Goal: Task Accomplishment & Management: Manage account settings

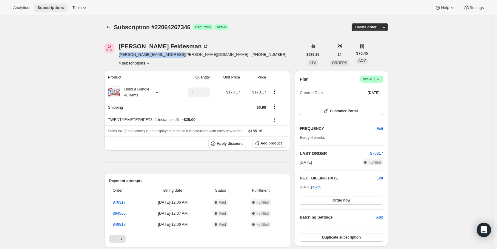
click at [48, 8] on span "Subscriptions" at bounding box center [50, 7] width 27 height 5
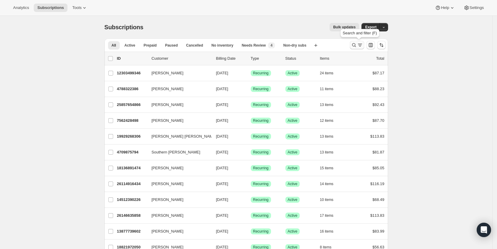
click at [363, 43] on icon "Search and filter results" at bounding box center [360, 45] width 6 height 6
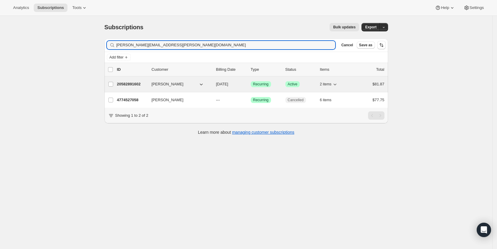
type input "[PERSON_NAME][EMAIL_ADDRESS][PERSON_NAME][DOMAIN_NAME]"
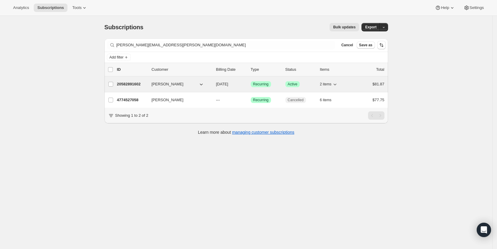
click at [228, 82] on span "[DATE]" at bounding box center [222, 84] width 12 height 4
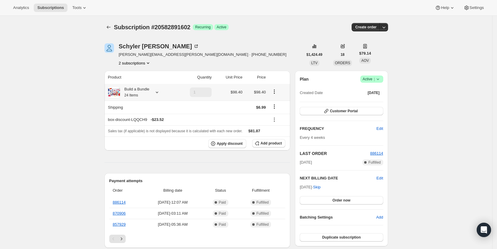
click at [158, 91] on icon at bounding box center [157, 92] width 6 height 6
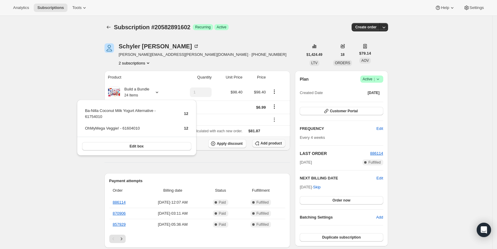
click at [279, 143] on span "Add product" at bounding box center [271, 143] width 21 height 5
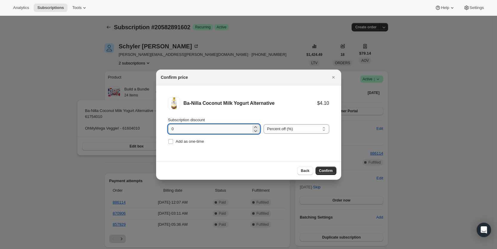
drag, startPoint x: 170, startPoint y: 128, endPoint x: 179, endPoint y: 128, distance: 9.3
click at [179, 128] on input "0" at bounding box center [209, 129] width 83 height 10
type input "100"
click at [173, 142] on span ":r101:" at bounding box center [170, 141] width 5 height 5
click at [173, 142] on input "Add as one-time" at bounding box center [170, 141] width 5 height 5
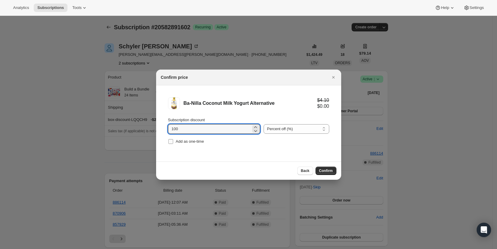
checkbox input "true"
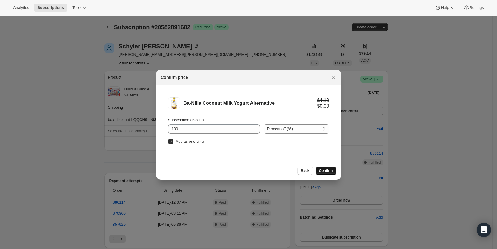
click at [325, 171] on span "Confirm" at bounding box center [326, 170] width 14 height 5
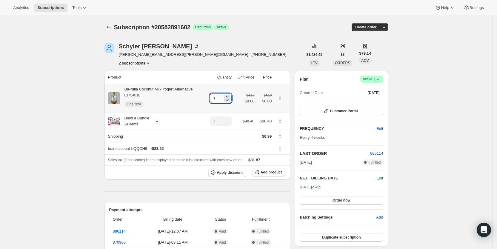
drag, startPoint x: 214, startPoint y: 100, endPoint x: 220, endPoint y: 99, distance: 6.0
click at [220, 99] on input "1" at bounding box center [216, 98] width 13 height 10
type input "6"
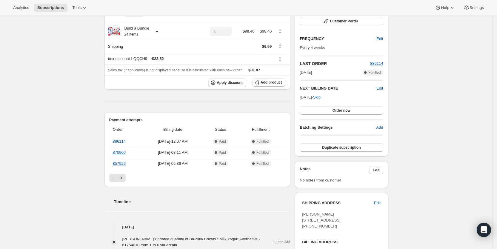
scroll to position [142, 0]
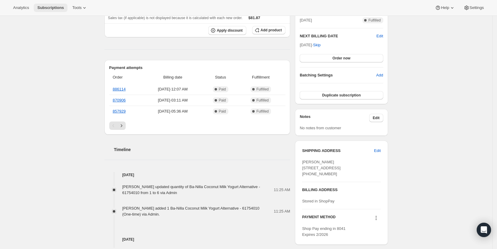
click at [49, 8] on span "Subscriptions" at bounding box center [50, 7] width 27 height 5
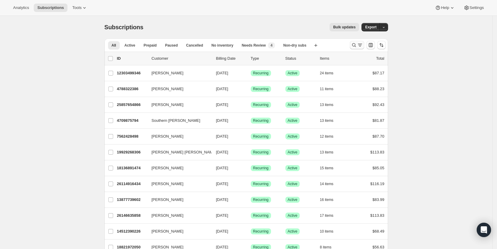
click at [357, 44] on icon "Search and filter results" at bounding box center [354, 45] width 6 height 6
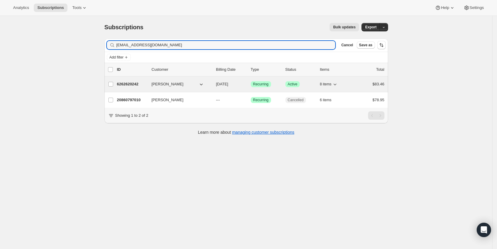
type input "[EMAIL_ADDRESS][DOMAIN_NAME]"
click at [227, 86] on span "[DATE]" at bounding box center [222, 84] width 12 height 4
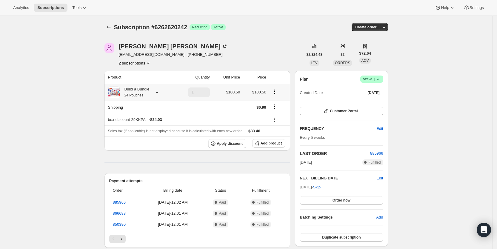
click at [158, 93] on icon at bounding box center [157, 92] width 6 height 6
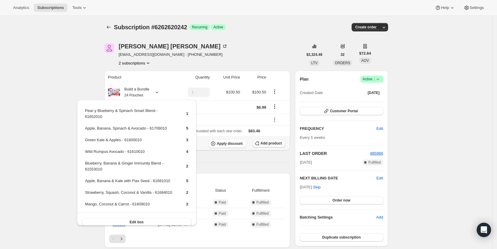
click at [276, 145] on span "Add product" at bounding box center [271, 143] width 21 height 5
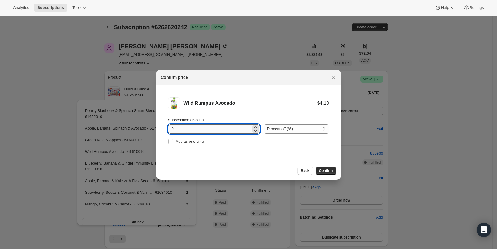
drag, startPoint x: 170, startPoint y: 129, endPoint x: 184, endPoint y: 131, distance: 14.1
click at [184, 131] on input "0" at bounding box center [209, 129] width 83 height 10
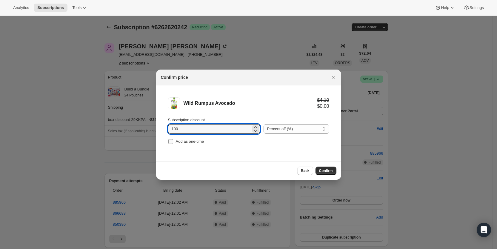
type input "100"
drag, startPoint x: 170, startPoint y: 141, endPoint x: 181, endPoint y: 143, distance: 11.1
click at [173, 141] on input "Add as one-time" at bounding box center [170, 141] width 5 height 5
checkbox input "true"
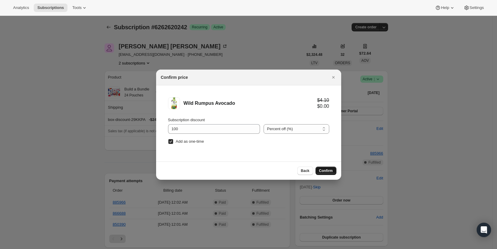
click at [321, 170] on span "Confirm" at bounding box center [326, 170] width 14 height 5
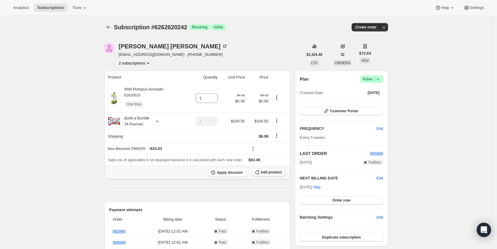
click at [260, 174] on icon "button" at bounding box center [257, 172] width 6 height 6
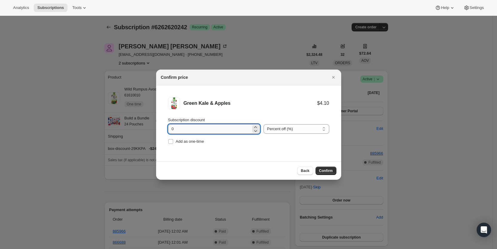
drag, startPoint x: 168, startPoint y: 130, endPoint x: 176, endPoint y: 130, distance: 8.4
click at [176, 130] on li "Green Kale & Apples $4.10 Subscription discount 0 Percent off (%) Amount off ($…" at bounding box center [248, 121] width 185 height 72
type input "100"
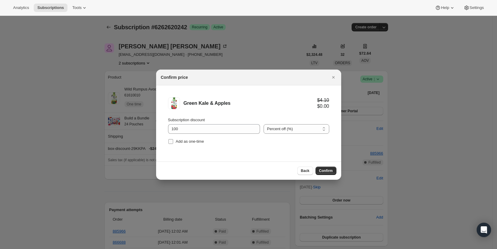
click at [171, 142] on input "Add as one-time" at bounding box center [170, 141] width 5 height 5
checkbox input "true"
click at [329, 171] on span "Confirm" at bounding box center [326, 170] width 14 height 5
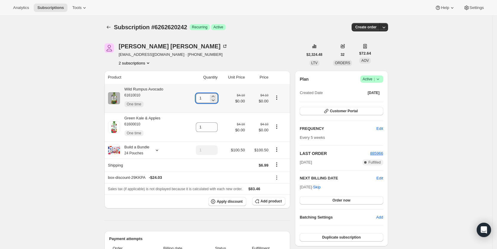
drag, startPoint x: 202, startPoint y: 102, endPoint x: 206, endPoint y: 100, distance: 3.9
click at [206, 100] on input "1" at bounding box center [202, 98] width 13 height 10
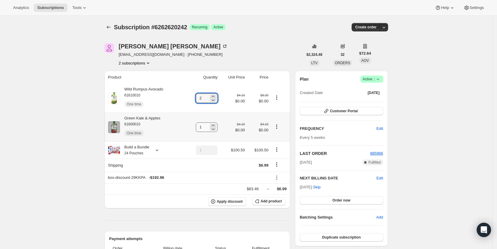
type input "2"
drag, startPoint x: 202, startPoint y: 126, endPoint x: 214, endPoint y: 125, distance: 12.0
click at [212, 125] on div "1" at bounding box center [207, 127] width 22 height 10
type input "2"
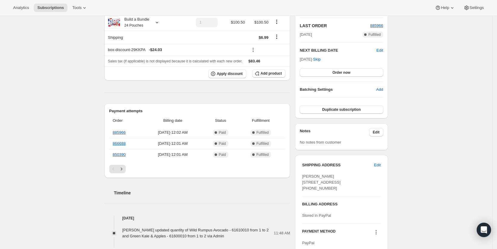
scroll to position [142, 0]
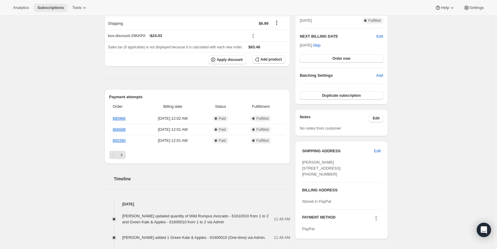
click at [51, 7] on span "Subscriptions" at bounding box center [50, 7] width 27 height 5
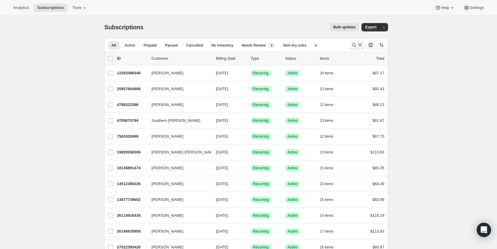
click at [360, 43] on icon "Search and filter results" at bounding box center [360, 45] width 6 height 6
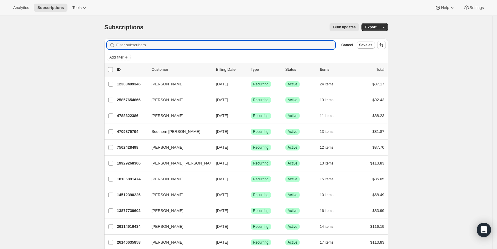
paste input "[EMAIL_ADDRESS][DOMAIN_NAME]"
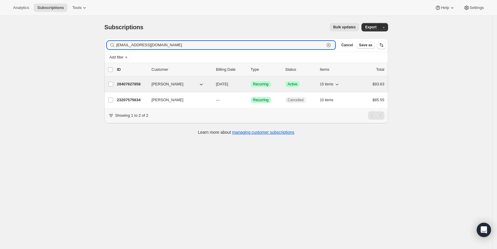
type input "[EMAIL_ADDRESS][DOMAIN_NAME]"
click at [228, 84] on span "[DATE]" at bounding box center [222, 84] width 12 height 4
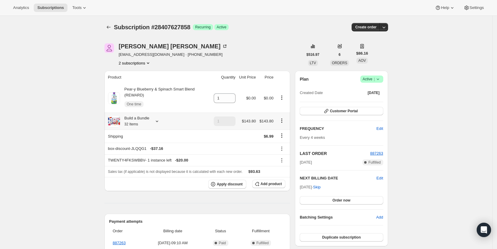
click at [159, 120] on icon at bounding box center [157, 121] width 6 height 6
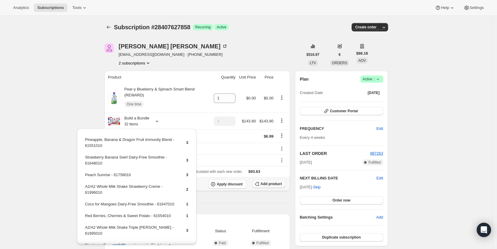
click at [266, 183] on span "Add product" at bounding box center [271, 184] width 21 height 5
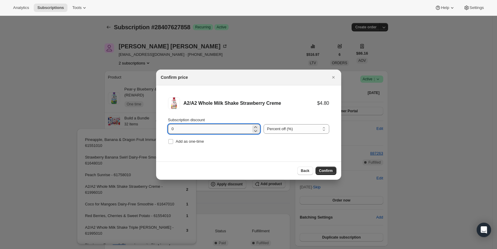
drag, startPoint x: 168, startPoint y: 127, endPoint x: 174, endPoint y: 126, distance: 5.7
click at [174, 126] on li "A2/A2 Whole Milk Shake Strawberry Creme $4.80 Subscription discount 0 Percent o…" at bounding box center [248, 121] width 185 height 72
type input "100"
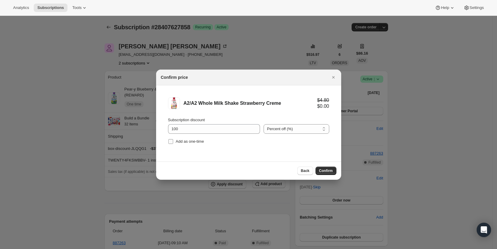
click at [174, 141] on label "Add as one-time" at bounding box center [186, 141] width 36 height 8
click at [173, 141] on input "Add as one-time" at bounding box center [170, 141] width 5 height 5
checkbox input "true"
click at [322, 171] on span "Confirm" at bounding box center [326, 170] width 14 height 5
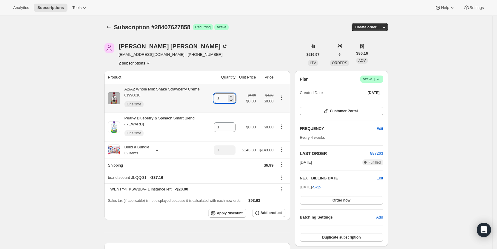
drag, startPoint x: 219, startPoint y: 98, endPoint x: 223, endPoint y: 98, distance: 3.6
click at [223, 98] on input "1" at bounding box center [220, 98] width 13 height 10
type input "3"
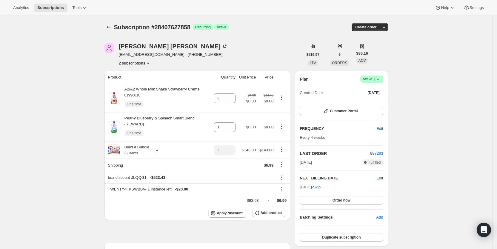
drag, startPoint x: 290, startPoint y: 39, endPoint x: 293, endPoint y: 1, distance: 37.8
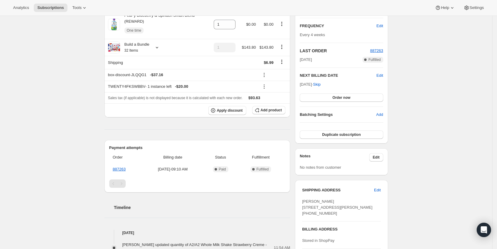
scroll to position [107, 0]
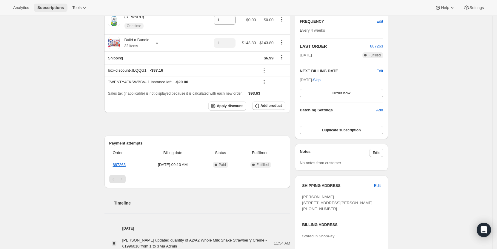
click at [55, 6] on span "Subscriptions" at bounding box center [50, 7] width 27 height 5
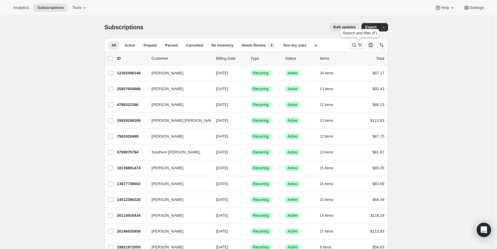
click at [360, 46] on icon "Search and filter results" at bounding box center [360, 45] width 6 height 6
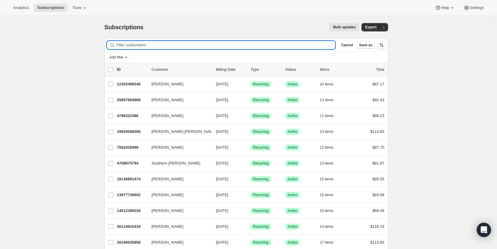
paste input "[EMAIL_ADDRESS][PERSON_NAME][DOMAIN_NAME]"
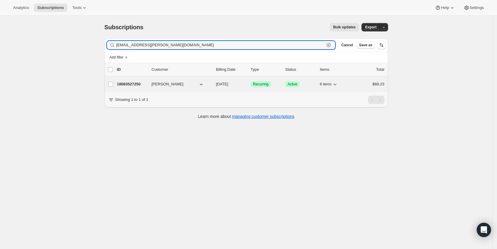
type input "[EMAIL_ADDRESS][PERSON_NAME][DOMAIN_NAME]"
click at [228, 82] on span "[DATE]" at bounding box center [222, 84] width 12 height 4
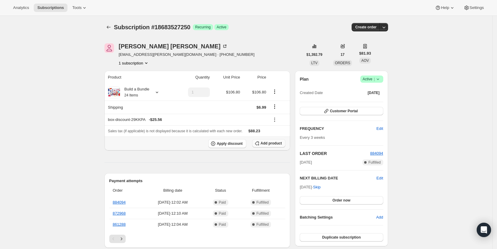
click at [275, 144] on span "Add product" at bounding box center [271, 143] width 21 height 5
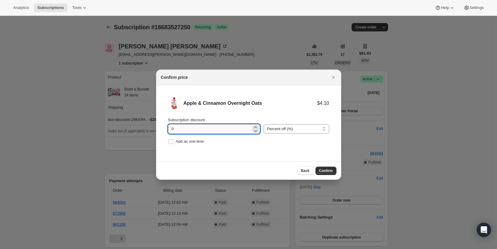
drag, startPoint x: 170, startPoint y: 129, endPoint x: 178, endPoint y: 129, distance: 7.8
click at [178, 129] on input "0" at bounding box center [209, 129] width 83 height 10
type input "100"
drag, startPoint x: 172, startPoint y: 141, endPoint x: 230, endPoint y: 152, distance: 59.0
click at [174, 141] on label "Add as one-time" at bounding box center [186, 141] width 36 height 8
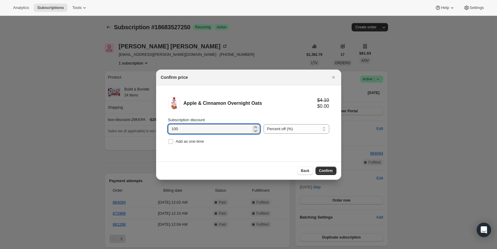
click at [173, 141] on input "Add as one-time" at bounding box center [170, 141] width 5 height 5
checkbox input "true"
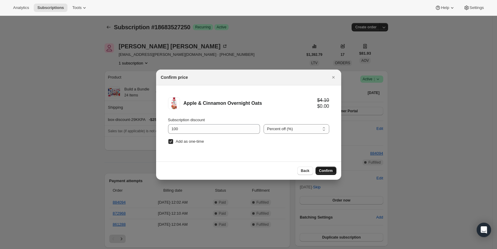
click at [325, 170] on span "Confirm" at bounding box center [326, 170] width 14 height 5
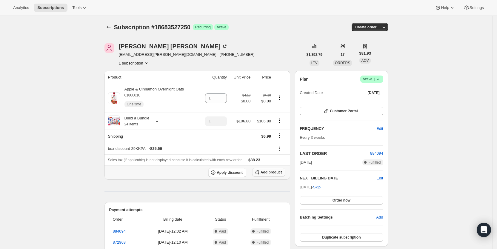
click at [277, 173] on span "Add product" at bounding box center [271, 172] width 21 height 5
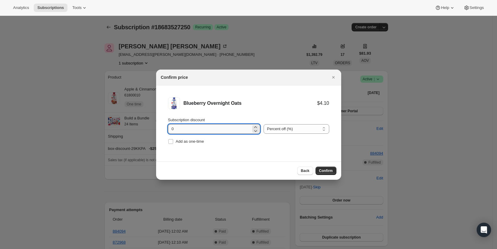
drag, startPoint x: 169, startPoint y: 129, endPoint x: 179, endPoint y: 130, distance: 10.2
click at [179, 130] on input "0" at bounding box center [209, 129] width 83 height 10
type input "100"
click at [173, 136] on div "Subscription discount 100 Percent off (%) Amount off ($) Percent off (%) Add as…" at bounding box center [248, 131] width 161 height 29
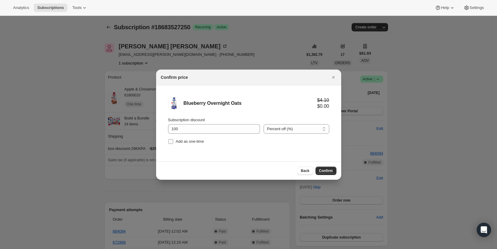
click at [171, 142] on input "Add as one-time" at bounding box center [170, 141] width 5 height 5
checkbox input "true"
click at [328, 170] on span "Confirm" at bounding box center [326, 170] width 14 height 5
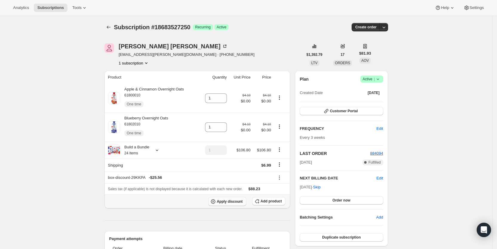
click at [236, 203] on span "Apply discount" at bounding box center [230, 201] width 26 height 5
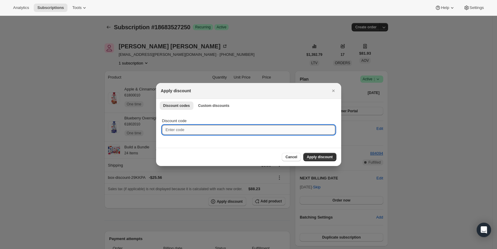
click at [173, 132] on input "Discount code" at bounding box center [248, 130] width 173 height 10
type input "ac_15"
click at [317, 156] on span "Apply discount" at bounding box center [320, 157] width 26 height 5
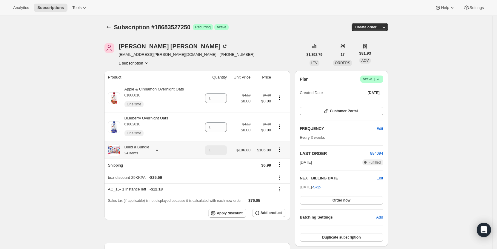
click at [160, 151] on icon at bounding box center [157, 150] width 6 height 6
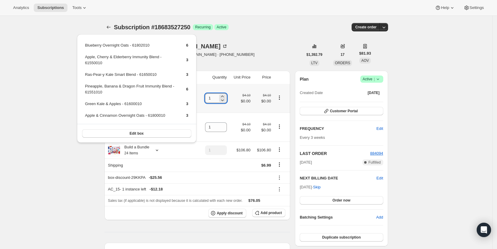
drag, startPoint x: 213, startPoint y: 100, endPoint x: 218, endPoint y: 99, distance: 5.2
click at [218, 99] on input "1" at bounding box center [211, 98] width 13 height 10
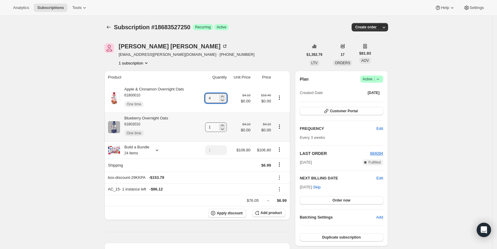
type input "4"
drag, startPoint x: 211, startPoint y: 128, endPoint x: 216, endPoint y: 128, distance: 4.8
click at [216, 128] on input "1" at bounding box center [211, 127] width 13 height 10
type input "3"
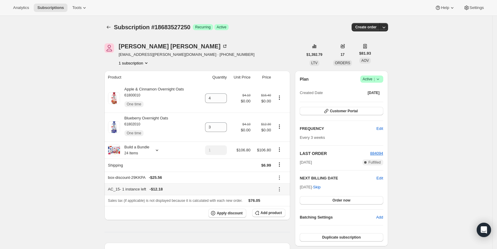
click at [280, 188] on icon at bounding box center [280, 189] width 6 height 6
click at [281, 206] on button "Remove" at bounding box center [283, 211] width 18 height 10
click at [282, 186] on icon at bounding box center [280, 189] width 6 height 6
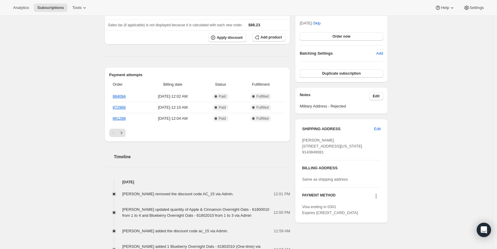
scroll to position [166, 0]
